Goal: Task Accomplishment & Management: Manage account settings

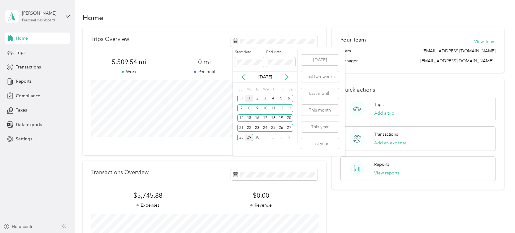
click at [250, 98] on div "1" at bounding box center [249, 99] width 8 height 8
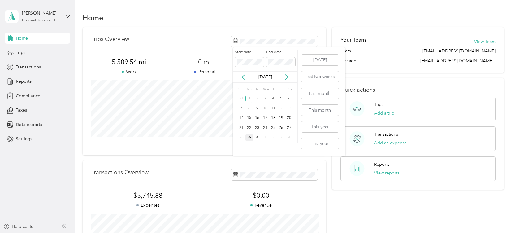
click at [251, 138] on div "29" at bounding box center [249, 138] width 8 height 8
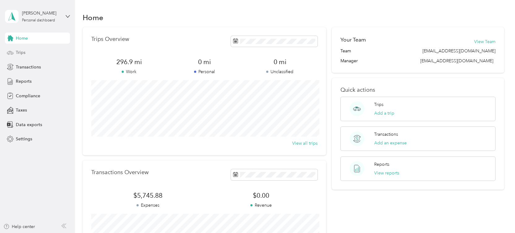
click at [21, 55] on span "Trips" at bounding box center [21, 52] width 10 height 6
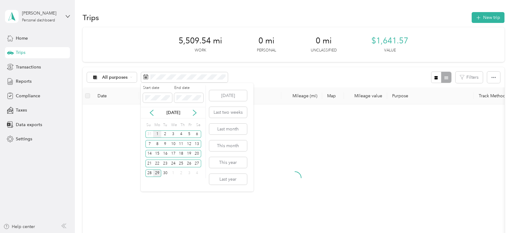
click at [158, 133] on div "1" at bounding box center [157, 134] width 8 height 8
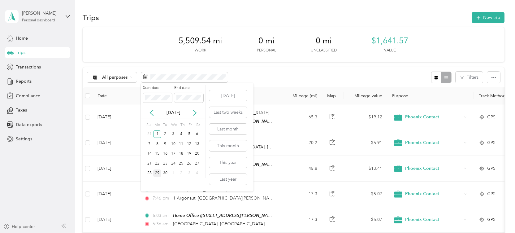
click at [156, 172] on div "29" at bounding box center [157, 173] width 8 height 8
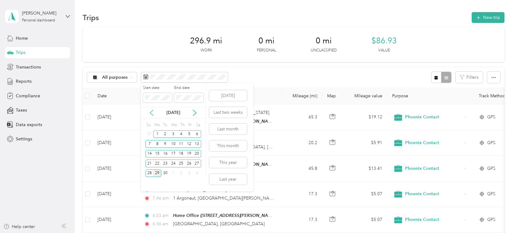
click at [150, 112] on icon at bounding box center [151, 113] width 3 height 6
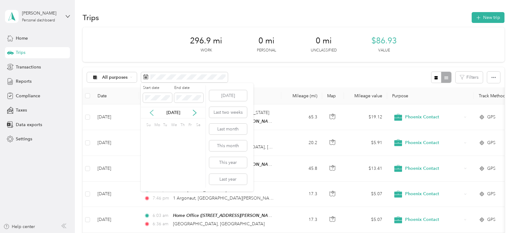
click at [150, 112] on icon at bounding box center [151, 113] width 3 height 6
click at [180, 134] on div "1" at bounding box center [181, 134] width 8 height 8
click at [199, 174] on div "31" at bounding box center [197, 173] width 8 height 8
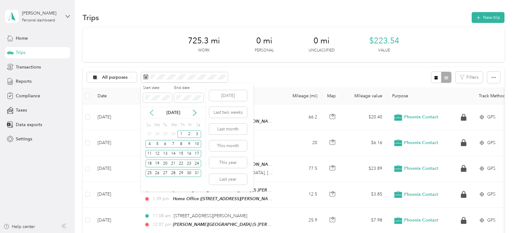
click at [151, 113] on icon at bounding box center [151, 112] width 6 height 6
click at [166, 163] on div "22" at bounding box center [165, 163] width 8 height 8
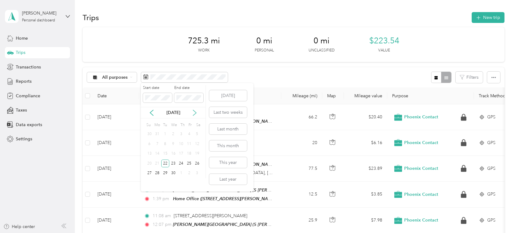
click at [193, 111] on icon at bounding box center [194, 112] width 6 height 6
click at [164, 163] on div "20" at bounding box center [165, 163] width 8 height 8
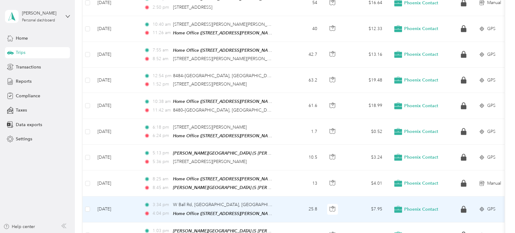
scroll to position [214, 0]
